Goal: Task Accomplishment & Management: Complete application form

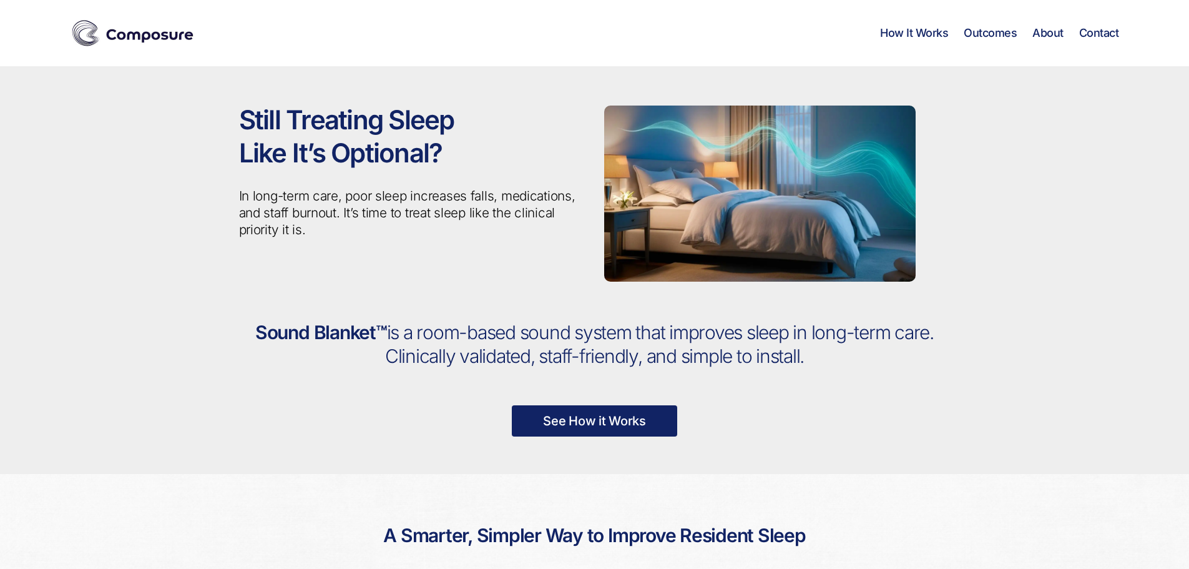
click at [1100, 33] on link "Contact" at bounding box center [1099, 33] width 40 height 14
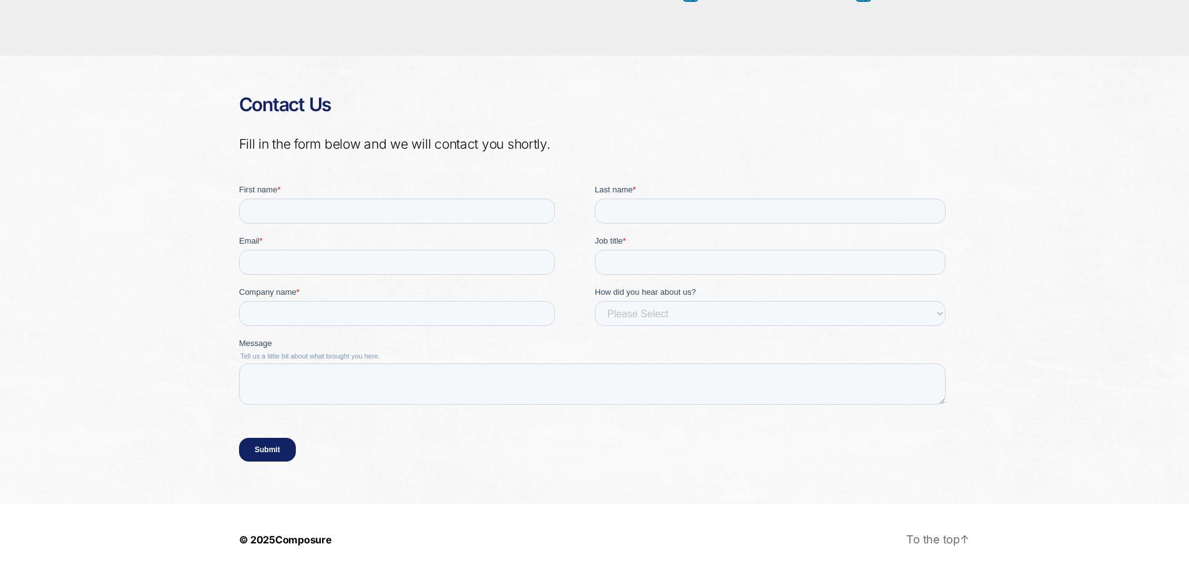
scroll to position [2743, 0]
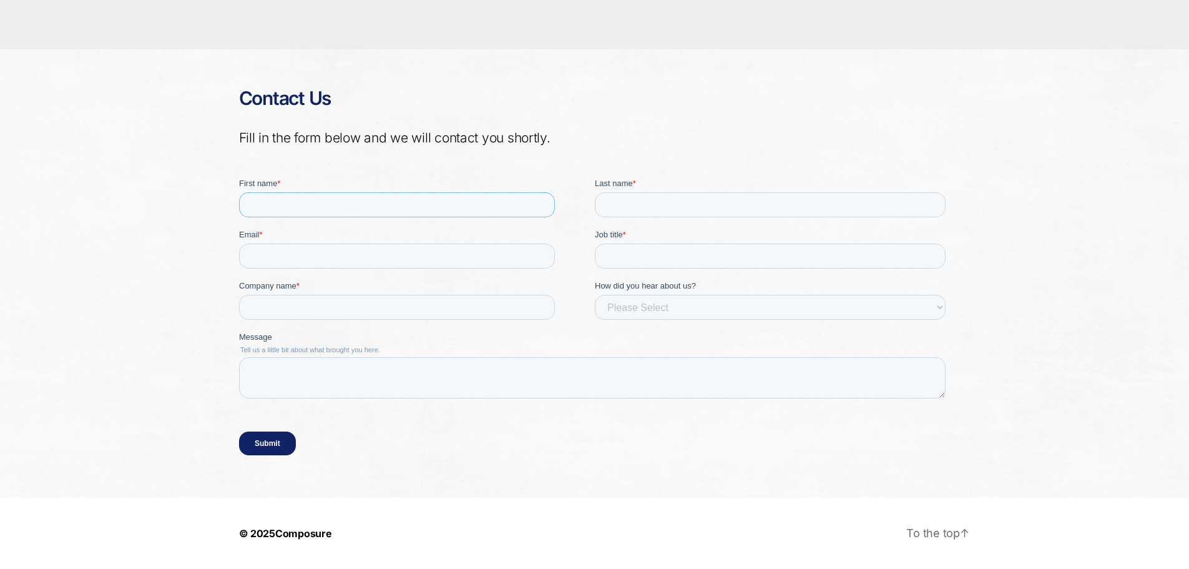
click at [283, 201] on input "First name *" at bounding box center [396, 204] width 316 height 25
type input "[PERSON_NAME]"
click at [597, 205] on input "Last name *" at bounding box center [769, 204] width 351 height 25
type input "[PERSON_NAME]"
click at [358, 259] on input "Email *" at bounding box center [396, 255] width 316 height 25
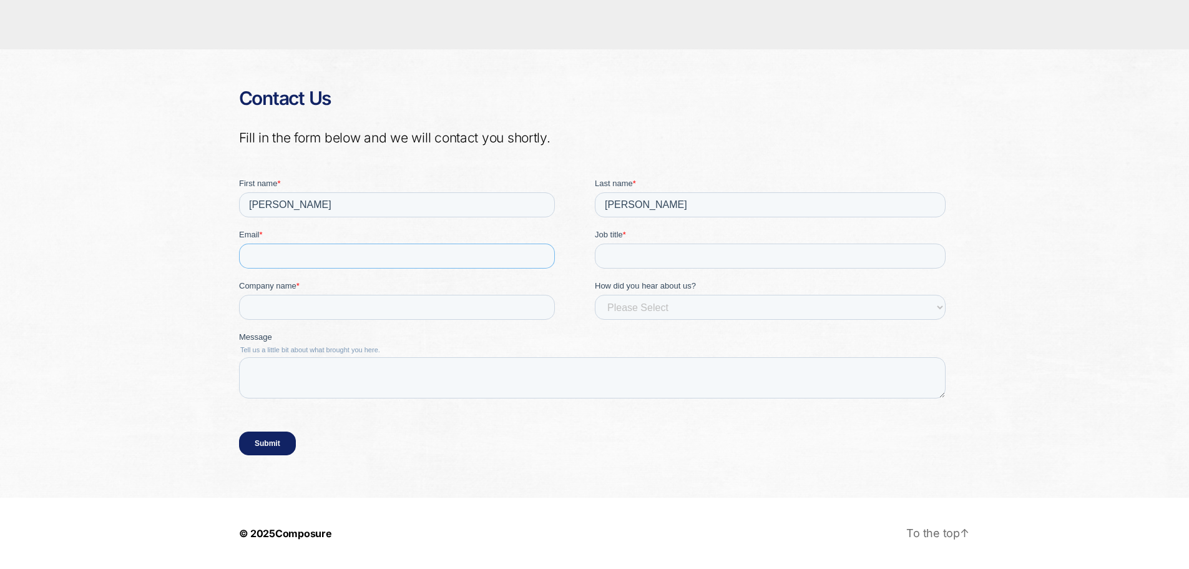
type input "[PERSON_NAME][EMAIL_ADDRESS][PERSON_NAME][DOMAIN_NAME]"
click at [641, 262] on input "Job title *" at bounding box center [769, 255] width 351 height 25
type input "Vice President Clinical Partnerships"
click at [287, 302] on input "Company name *" at bounding box center [396, 306] width 316 height 25
type input "Sunrise Senior Living"
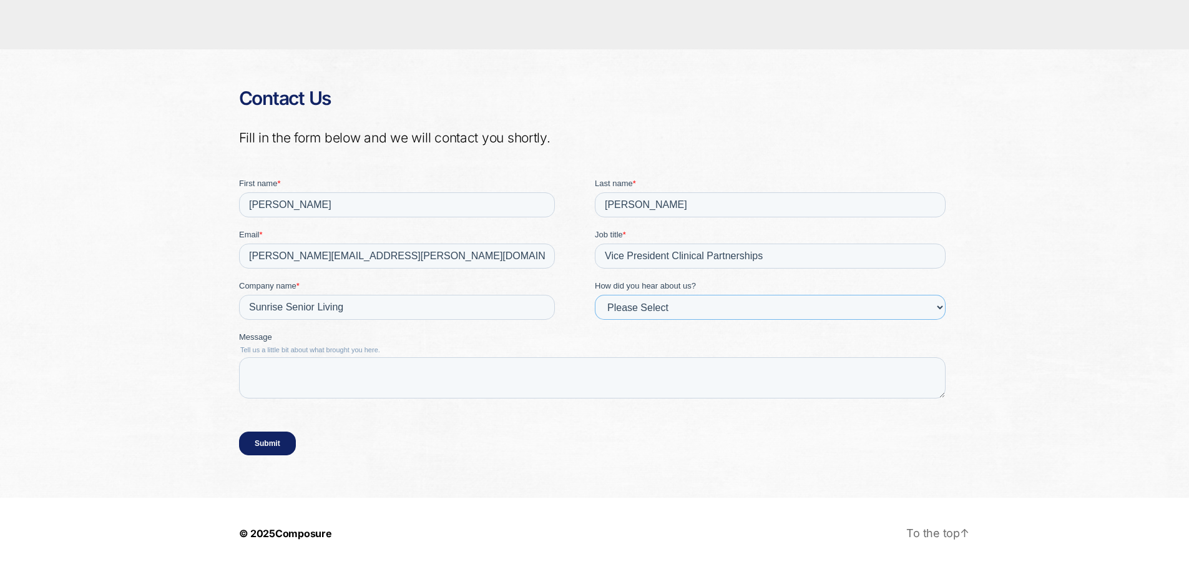
click at [616, 312] on select "Please Select Event, webinar or podcast Partner Referral Friend/colleague Inter…" at bounding box center [769, 306] width 351 height 25
select select "A friend"
click at [594, 294] on select "Please Select Event, webinar or podcast Partner Referral Friend/colleague Inter…" at bounding box center [769, 306] width 351 height 25
click at [284, 369] on textarea "Message" at bounding box center [591, 376] width 707 height 41
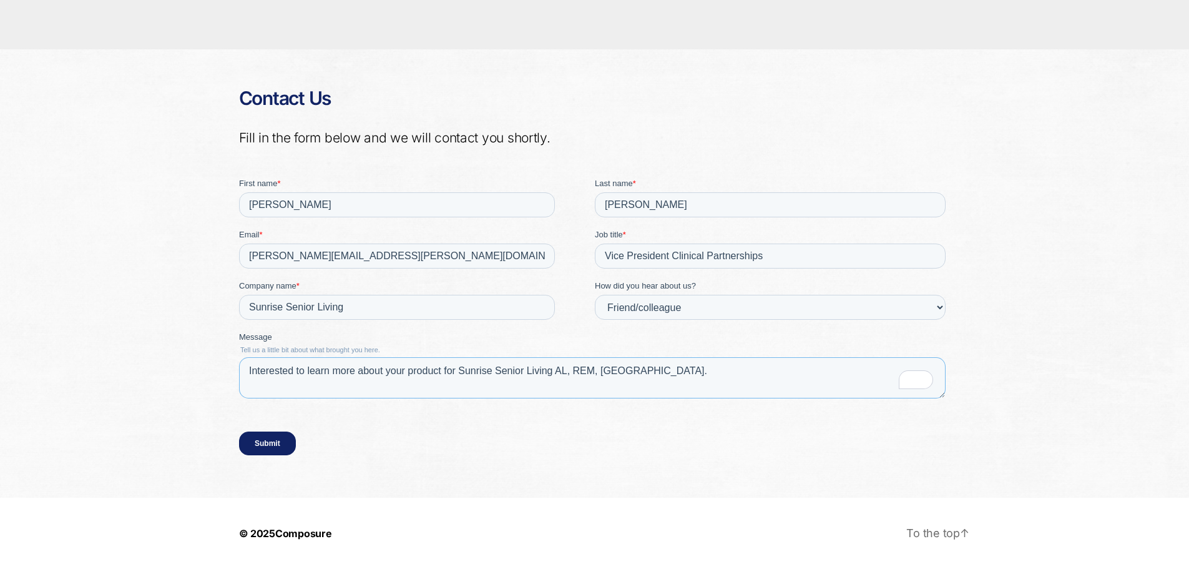
type textarea "Interested to learn more about your product for Sunrise Senior Living AL, REM, …"
click at [262, 445] on input "Submit" at bounding box center [266, 443] width 57 height 24
